Goal: Information Seeking & Learning: Learn about a topic

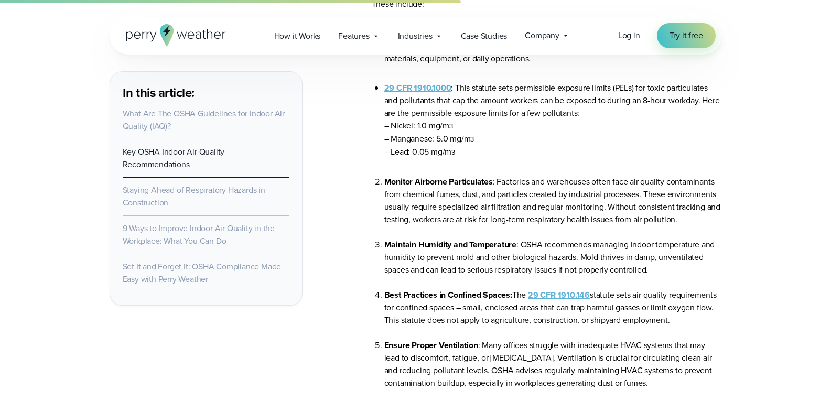
scroll to position [1888, 0]
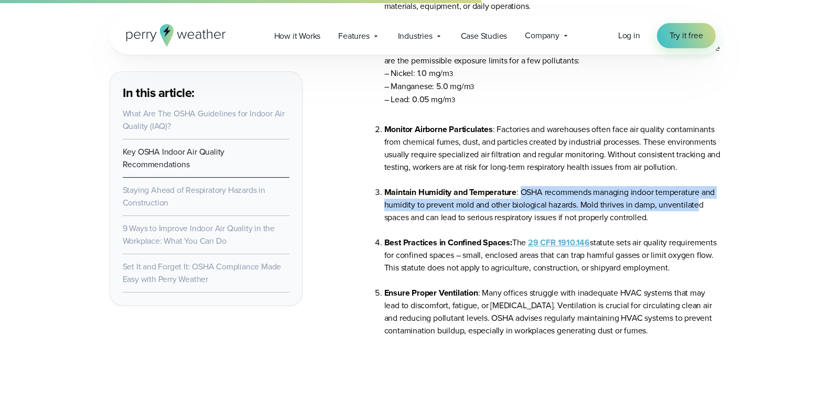
drag, startPoint x: 522, startPoint y: 197, endPoint x: 699, endPoint y: 204, distance: 176.8
click at [699, 204] on li "Maintain Humidity and Temperature : OSHA recommends managing indoor temperature…" at bounding box center [553, 211] width 338 height 50
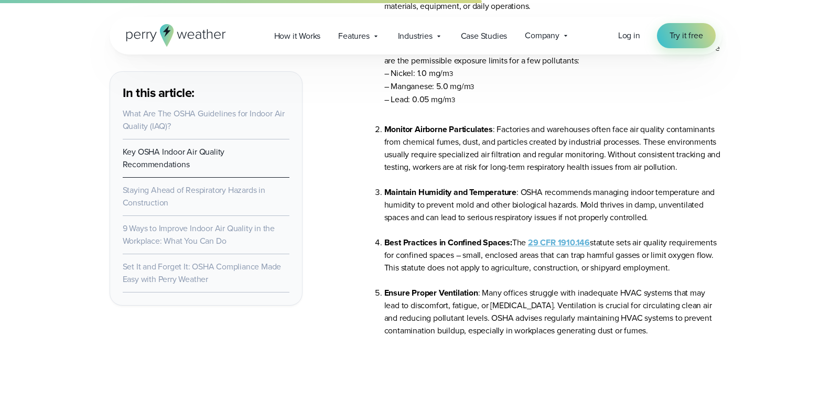
drag, startPoint x: 728, startPoint y: 227, endPoint x: 730, endPoint y: 219, distance: 7.6
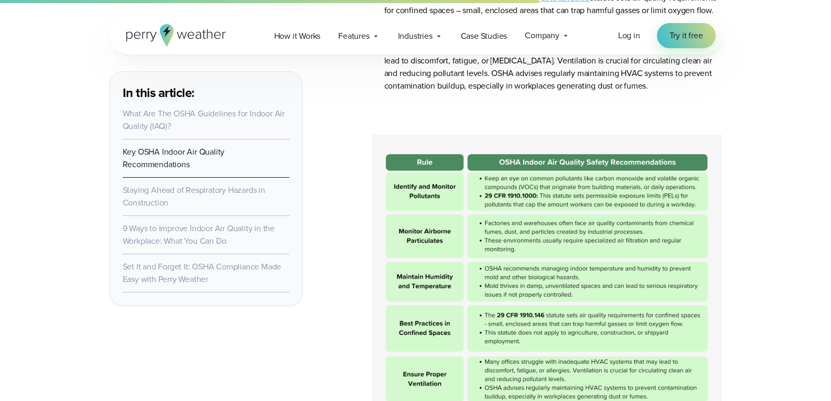
scroll to position [2150, 0]
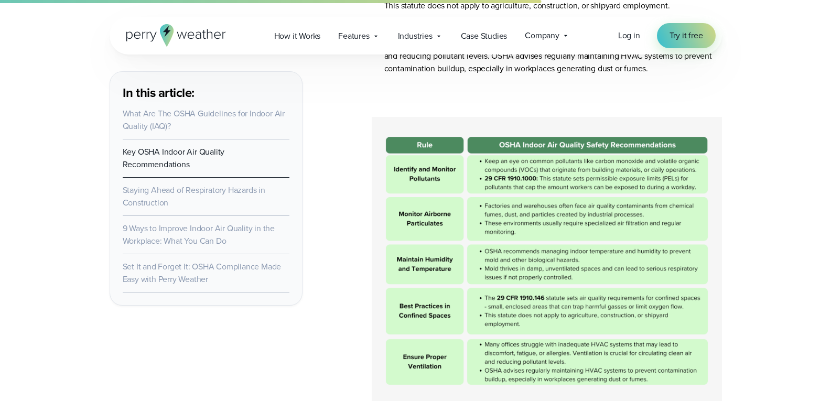
drag, startPoint x: 764, startPoint y: 214, endPoint x: 783, endPoint y: 196, distance: 26.0
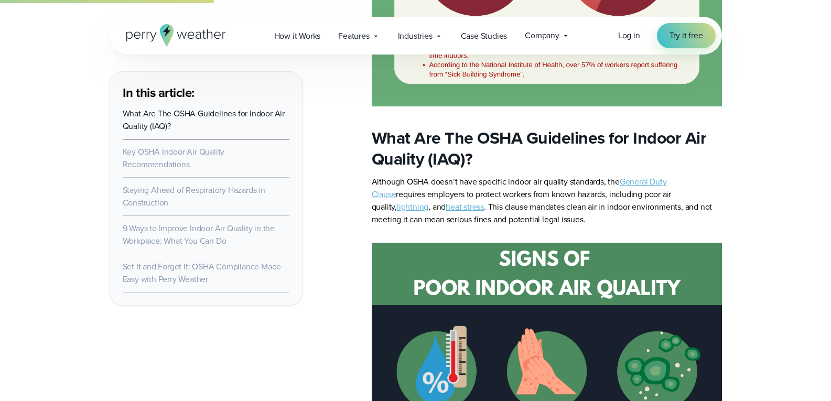
scroll to position [891, 0]
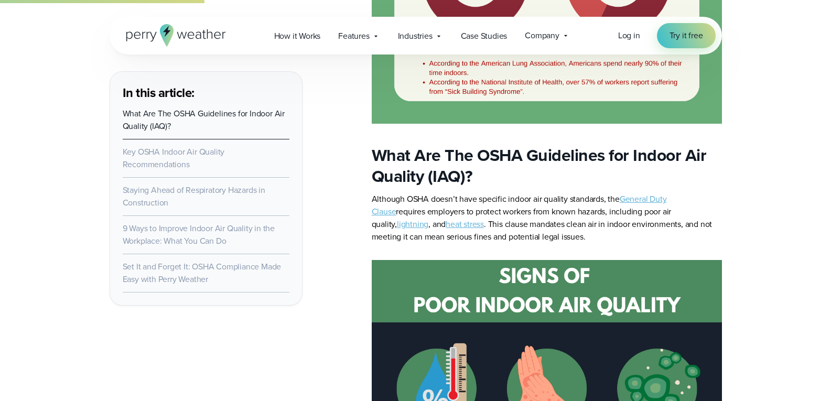
click at [646, 203] on link "General Duty Clause" at bounding box center [519, 205] width 295 height 25
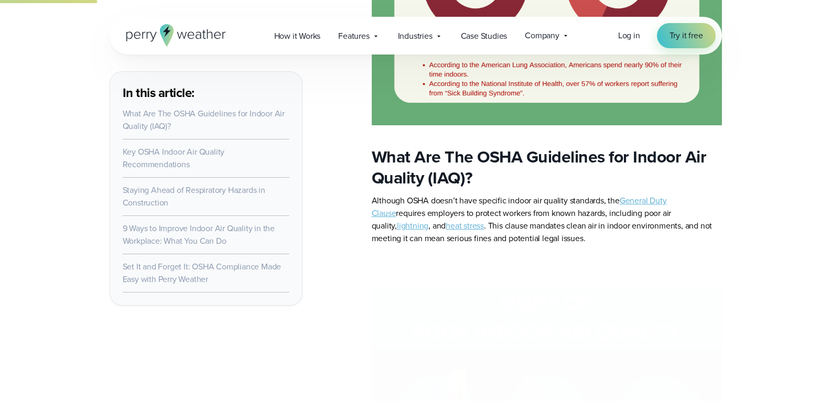
scroll to position [891, 0]
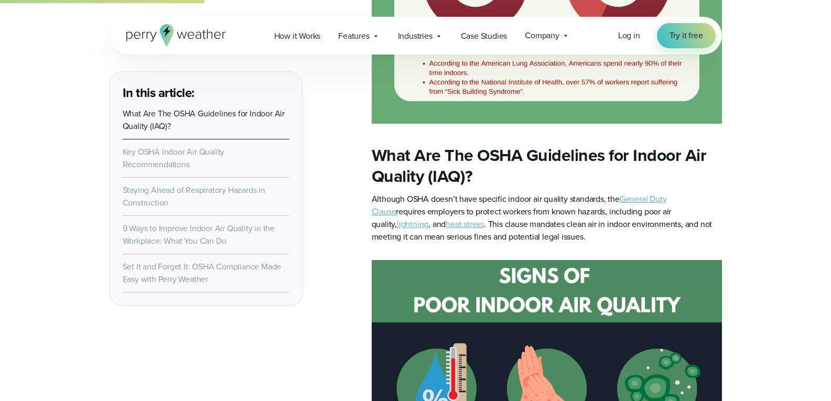
click at [653, 202] on link "General Duty Clause" at bounding box center [519, 205] width 295 height 25
